Goal: Information Seeking & Learning: Find contact information

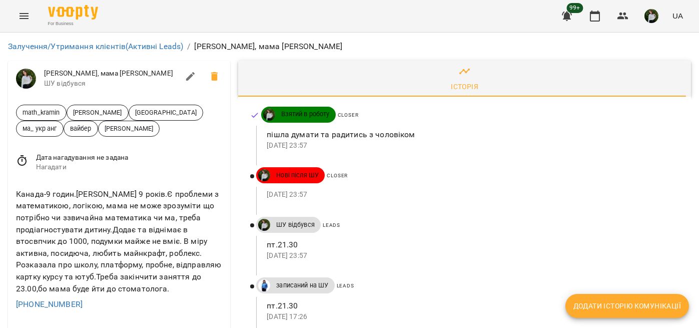
scroll to position [83, 0]
drag, startPoint x: 77, startPoint y: 218, endPoint x: 17, endPoint y: 221, distance: 59.6
click at [17, 296] on div "[PHONE_NUMBER]" at bounding box center [119, 304] width 210 height 16
copy link "[PHONE_NUMBER]"
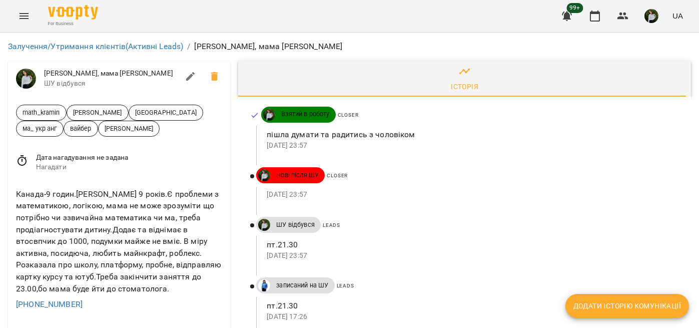
click at [275, 135] on p "пішла думати та радитись з чоловіком" at bounding box center [471, 135] width 408 height 12
copy p "пішла думати та радитись з чоловіком"
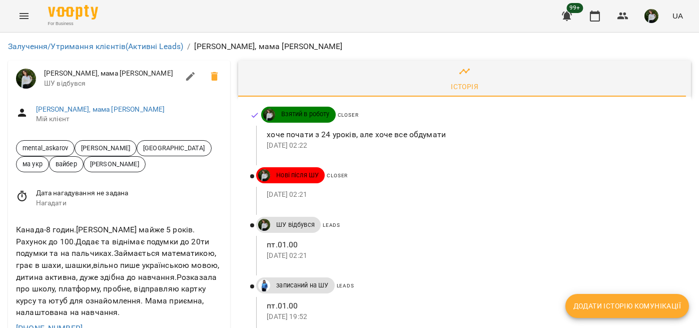
scroll to position [83, 0]
drag, startPoint x: 79, startPoint y: 243, endPoint x: 15, endPoint y: 241, distance: 63.6
click at [15, 320] on div "[PHONE_NUMBER]" at bounding box center [119, 328] width 210 height 16
copy link "[PHONE_NUMBER]"
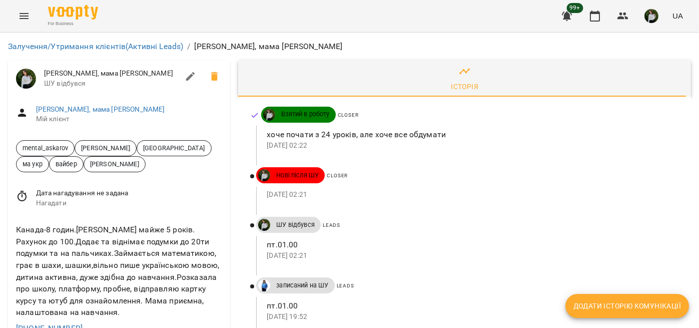
click at [299, 130] on p "хоче почати з 24 уроків, але хоче все обдумати" at bounding box center [471, 135] width 408 height 12
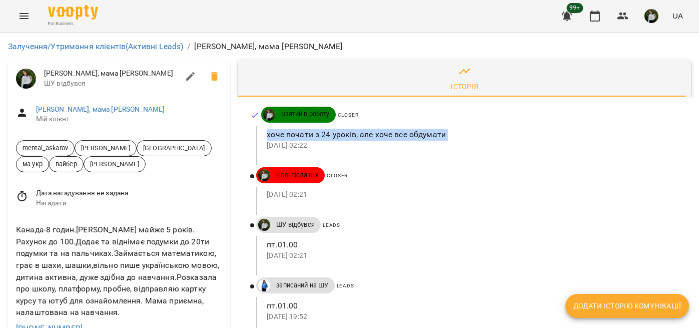
click at [299, 130] on p "хоче почати з 24 уроків, але хоче все обдумати" at bounding box center [471, 135] width 408 height 12
copy p "хоче почати з 24 уроків, але хоче все обдумати"
